Goal: Transaction & Acquisition: Purchase product/service

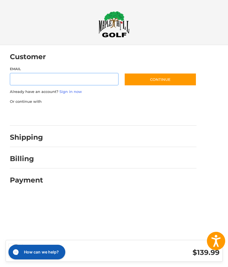
click at [93, 81] on input "Email" at bounding box center [64, 79] width 109 height 13
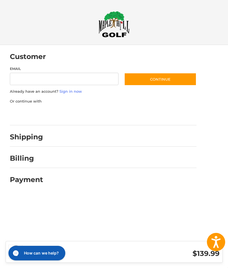
type input "**********"
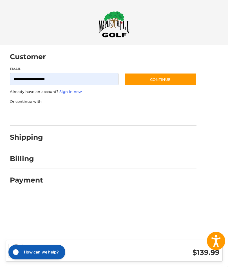
click at [169, 78] on button "Continue" at bounding box center [160, 79] width 72 height 13
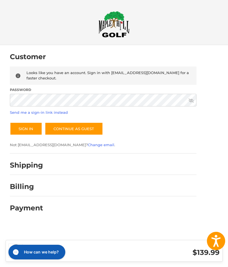
click at [125, 165] on div at bounding box center [122, 166] width 148 height 7
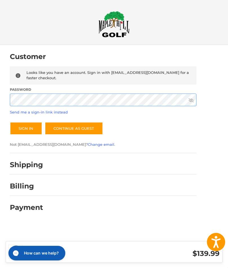
click at [26, 128] on button "Sign In" at bounding box center [26, 128] width 32 height 13
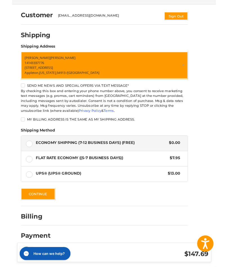
scroll to position [74, 0]
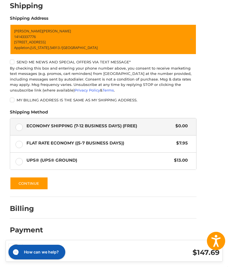
click at [43, 183] on button "Continue" at bounding box center [29, 183] width 38 height 13
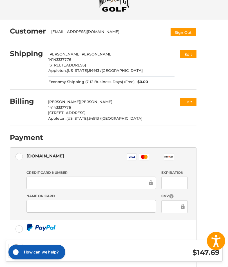
scroll to position [0, 0]
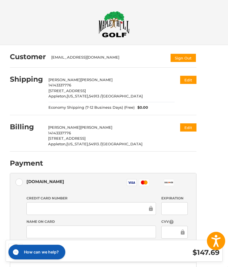
click at [200, 251] on h3 "$147.69" at bounding box center [172, 252] width 96 height 9
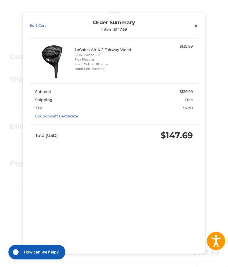
click at [197, 26] on icon at bounding box center [195, 25] width 5 height 5
